Goal: Task Accomplishment & Management: Manage account settings

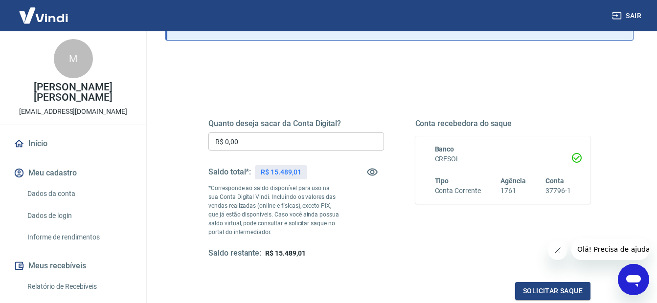
scroll to position [98, 0]
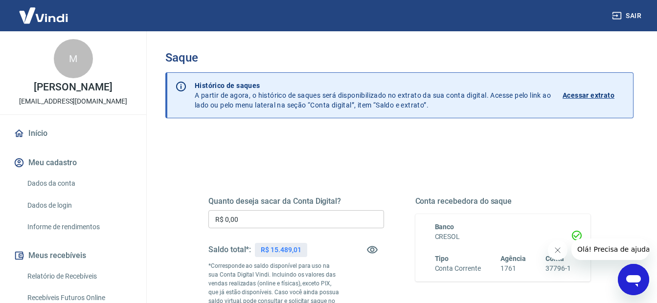
click at [259, 222] on input "R$ 0,00" at bounding box center [296, 219] width 176 height 18
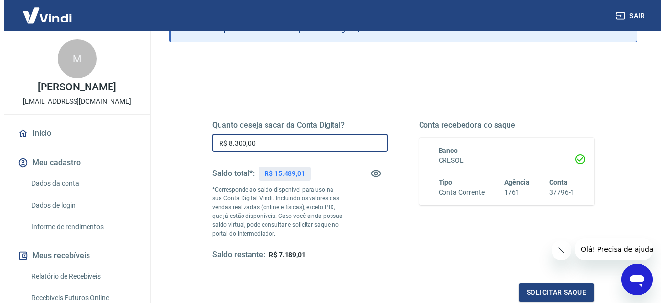
scroll to position [147, 0]
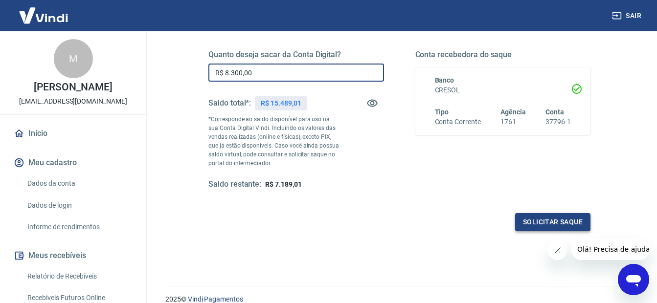
type input "R$ 8.300,00"
click at [547, 222] on button "Solicitar saque" at bounding box center [552, 222] width 75 height 18
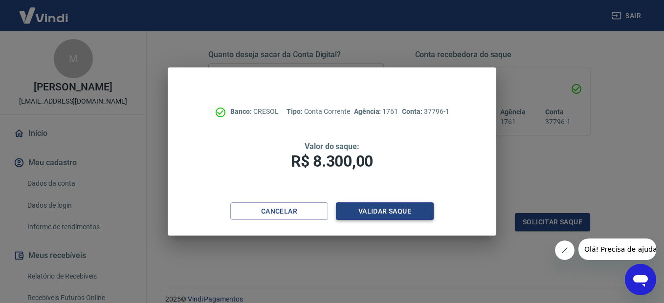
click at [381, 210] on button "Validar saque" at bounding box center [385, 211] width 98 height 18
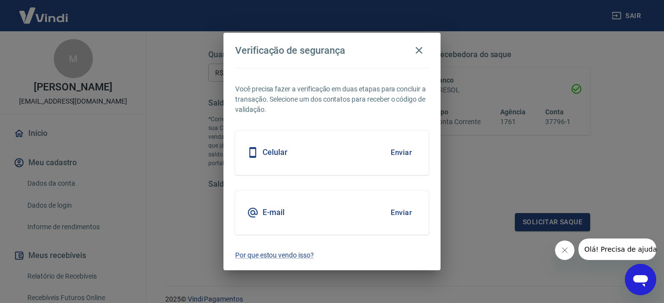
click at [408, 152] on button "Enviar" at bounding box center [401, 152] width 32 height 21
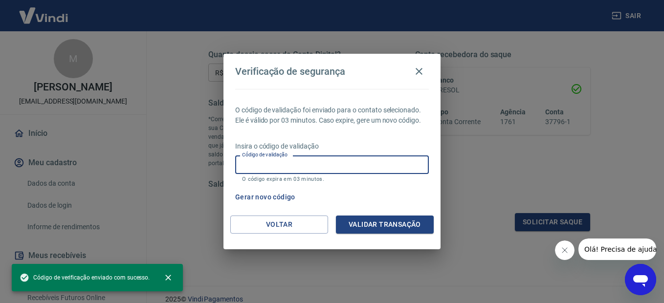
click at [398, 168] on input "Código de validação" at bounding box center [332, 164] width 194 height 18
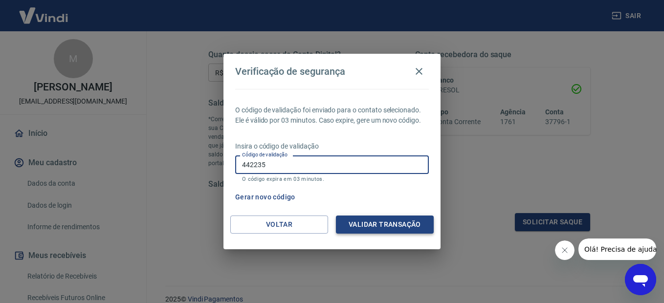
type input "442235"
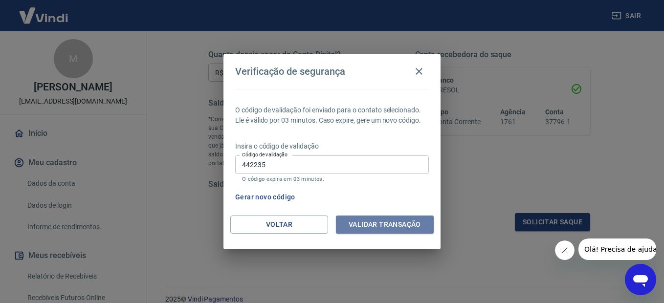
click at [370, 225] on button "Validar transação" at bounding box center [385, 225] width 98 height 18
